Goal: Information Seeking & Learning: Learn about a topic

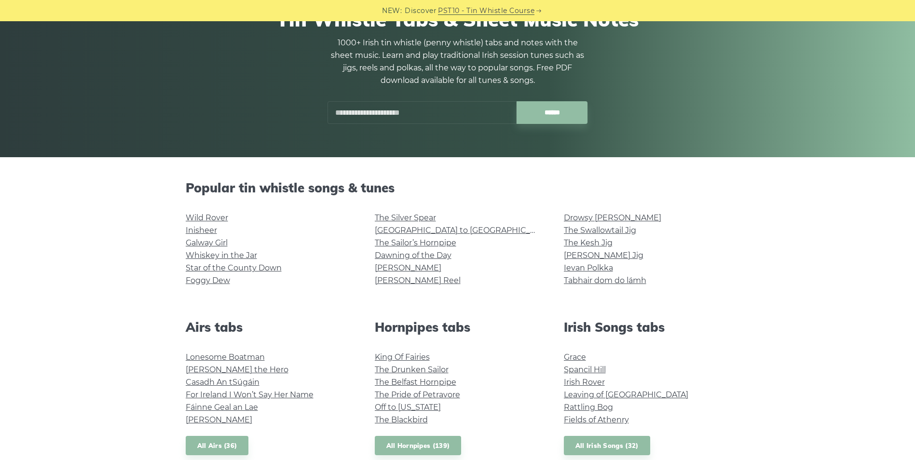
scroll to position [96, 0]
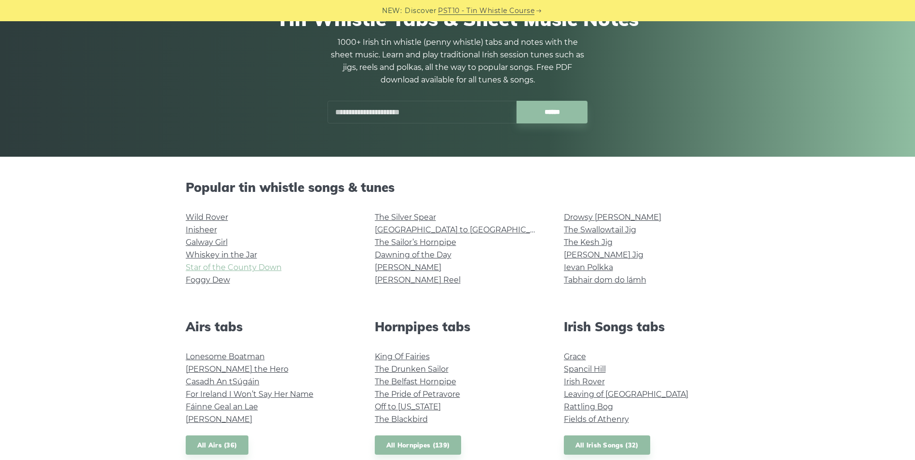
click at [259, 269] on link "Star of the County Down" at bounding box center [234, 267] width 96 height 9
click at [218, 280] on link "Foggy Dew" at bounding box center [208, 279] width 44 height 9
click at [222, 252] on link "Whiskey in the Jar" at bounding box center [221, 254] width 71 height 9
click at [200, 244] on link "Galway Girl" at bounding box center [207, 242] width 42 height 9
click at [421, 281] on link "[PERSON_NAME] Reel" at bounding box center [418, 279] width 86 height 9
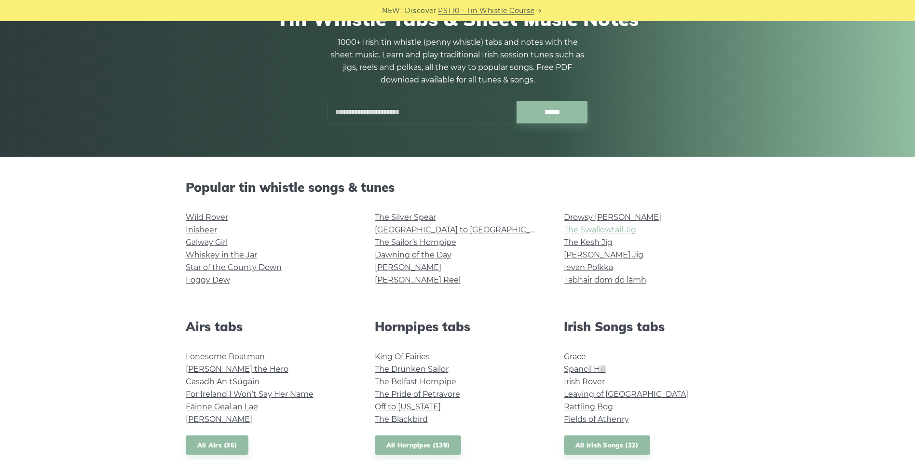
click at [608, 230] on link "The Swallowtail Jig" at bounding box center [600, 229] width 72 height 9
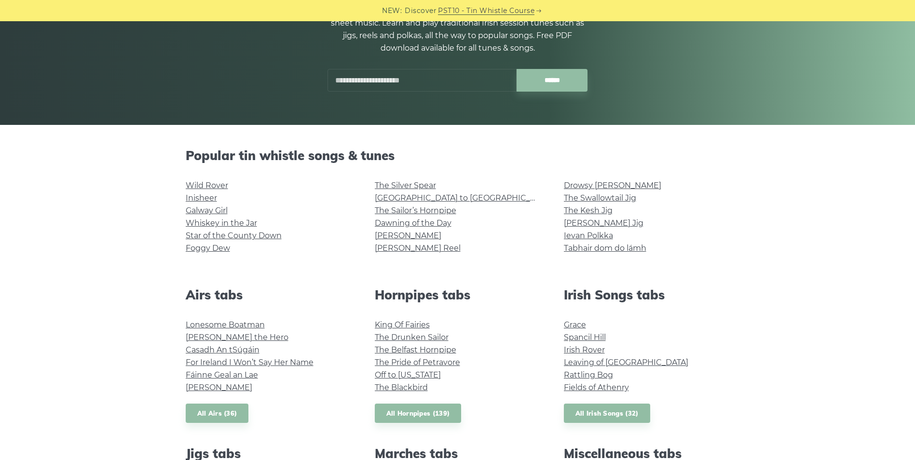
scroll to position [241, 0]
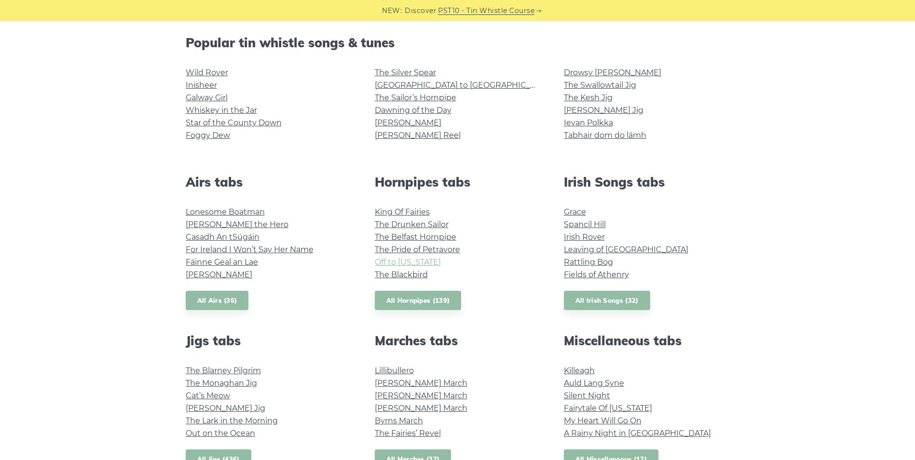
click at [426, 259] on link "Off to [US_STATE]" at bounding box center [408, 262] width 66 height 9
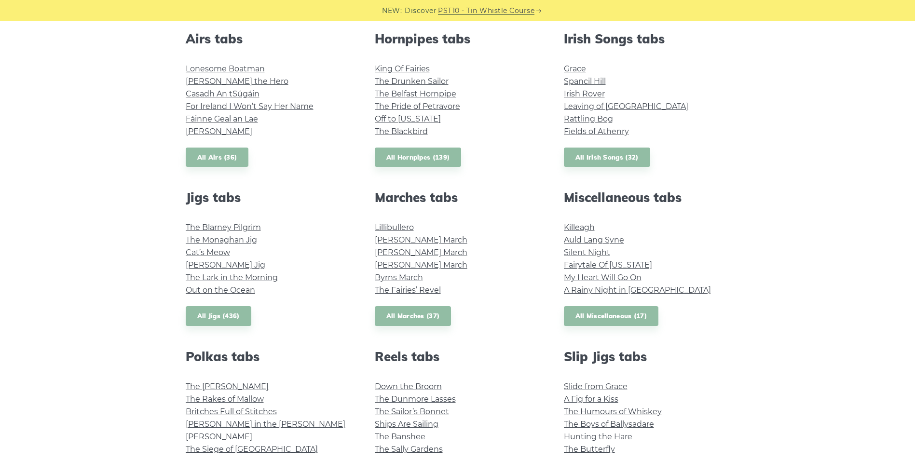
scroll to position [338, 0]
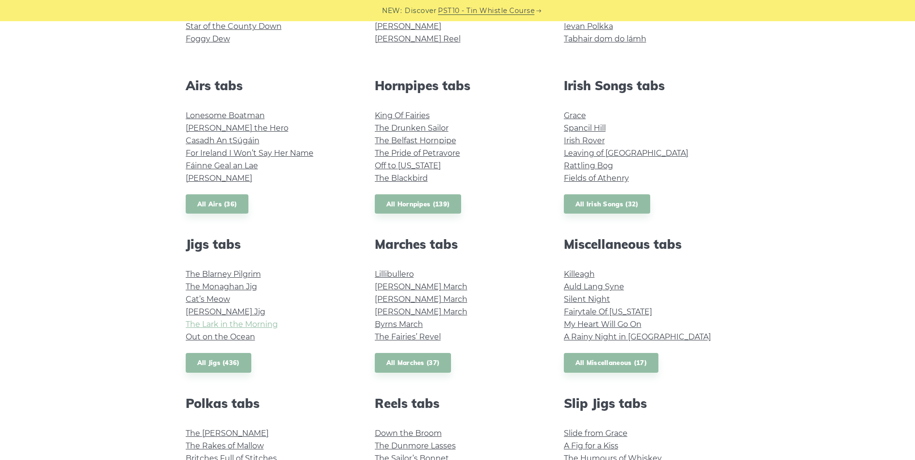
click at [261, 323] on link "The Lark in the Morning" at bounding box center [232, 324] width 92 height 9
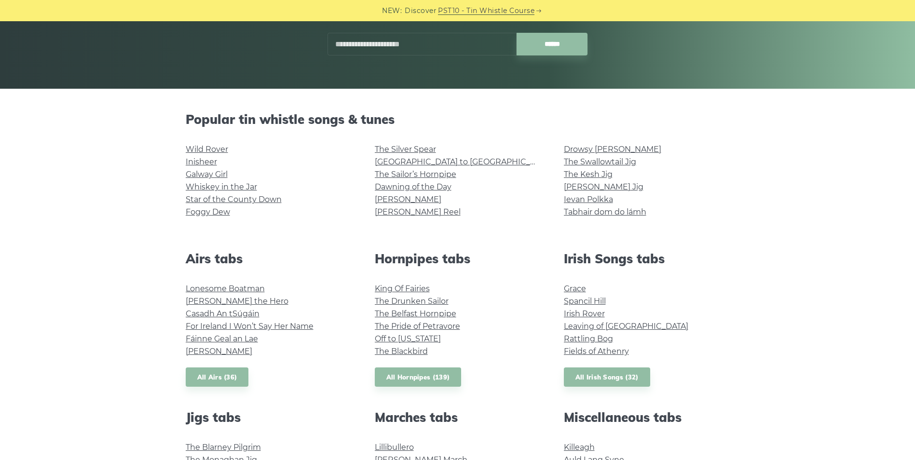
scroll to position [145, 0]
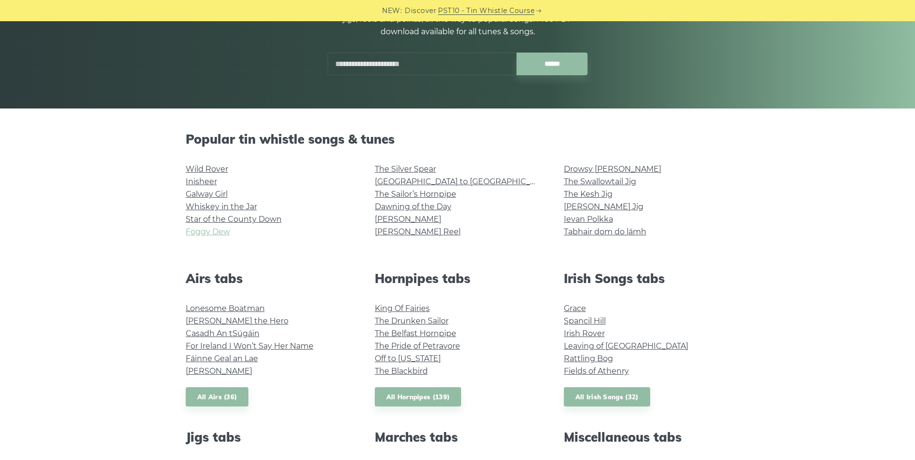
click at [195, 232] on link "Foggy Dew" at bounding box center [208, 231] width 44 height 9
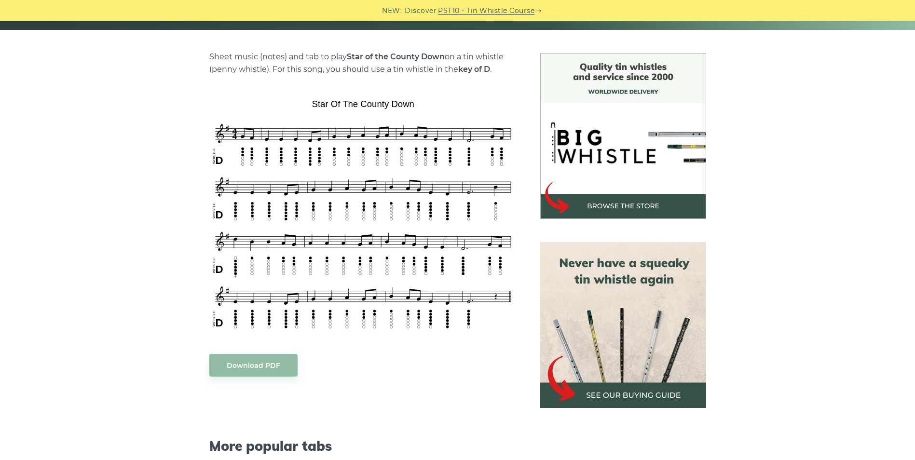
scroll to position [241, 0]
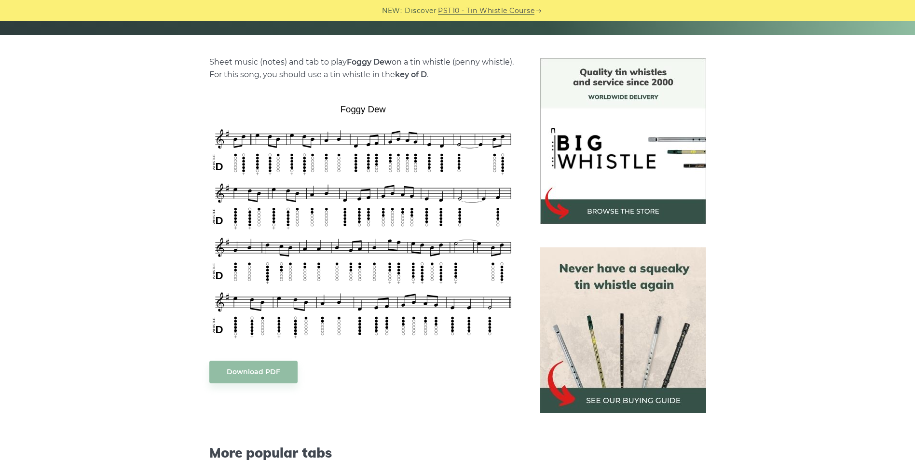
scroll to position [241, 0]
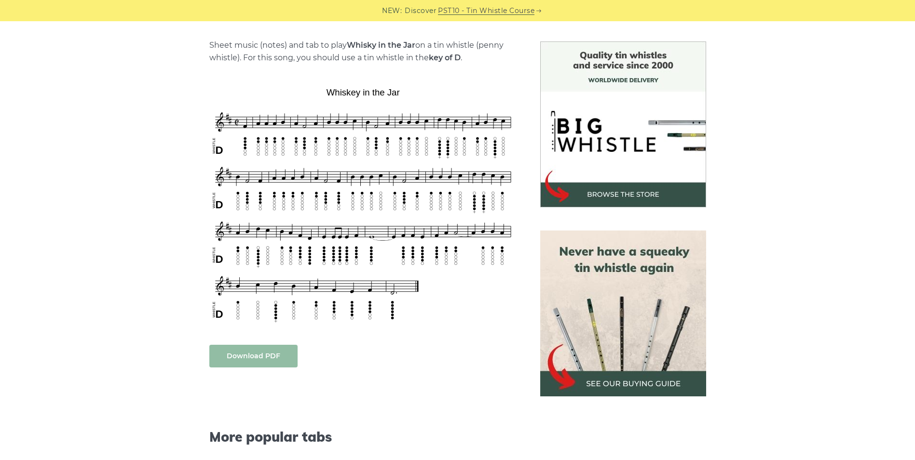
scroll to position [241, 0]
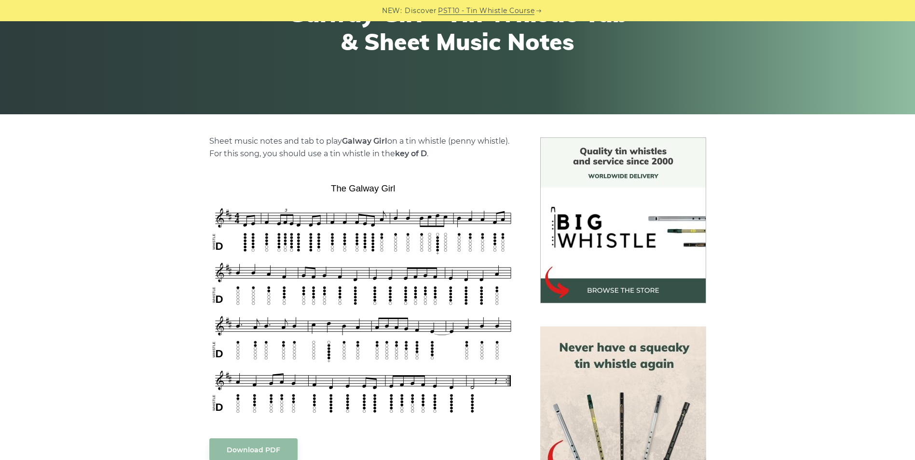
scroll to position [193, 0]
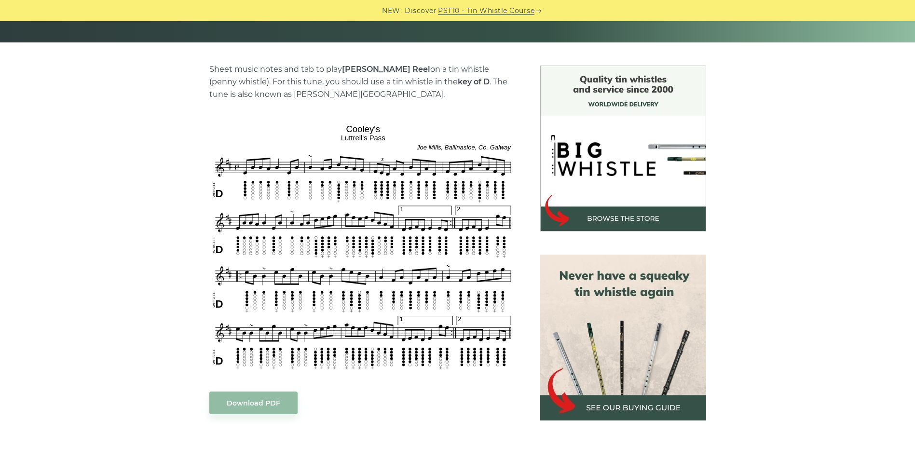
scroll to position [289, 0]
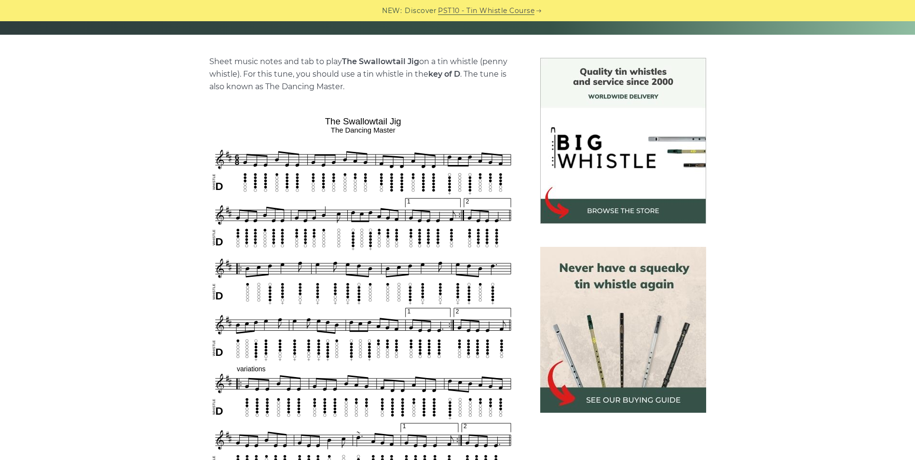
scroll to position [241, 0]
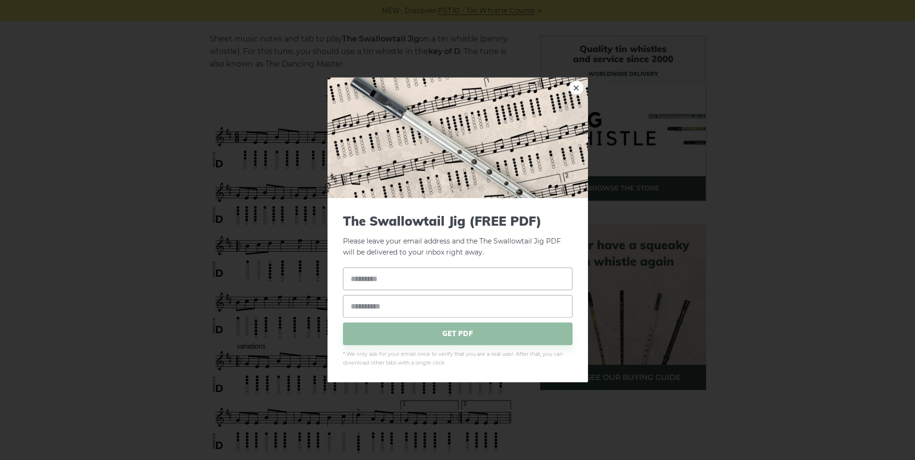
drag, startPoint x: 454, startPoint y: 195, endPoint x: 60, endPoint y: 38, distance: 424.3
click at [60, 38] on div "× The Swallowtail Jig (FREE PDF) Please leave your email address and the The Sw…" at bounding box center [457, 230] width 915 height 460
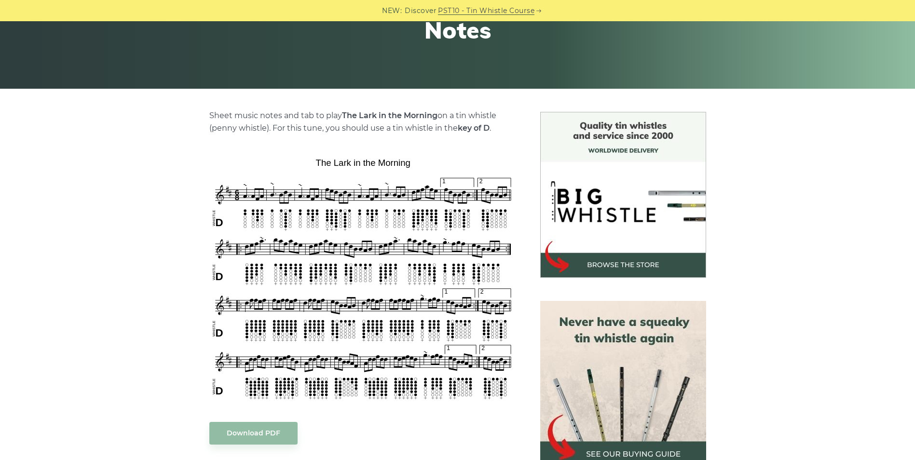
scroll to position [193, 0]
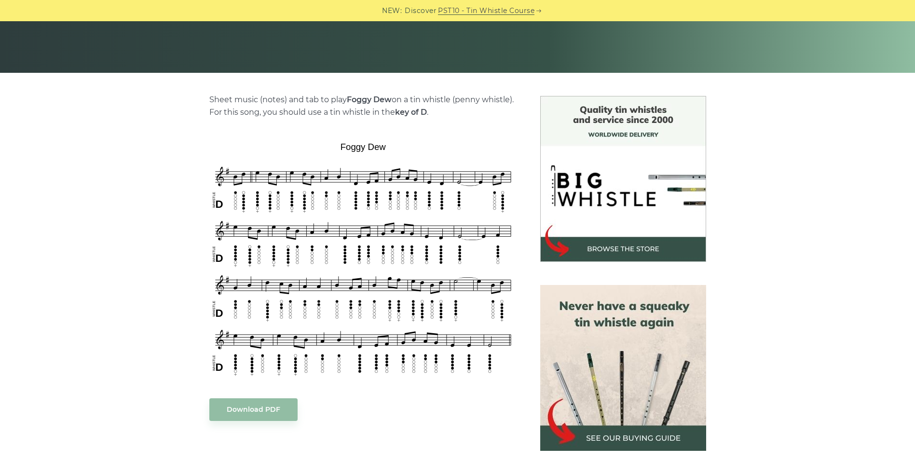
scroll to position [241, 0]
